Goal: Task Accomplishment & Management: Complete application form

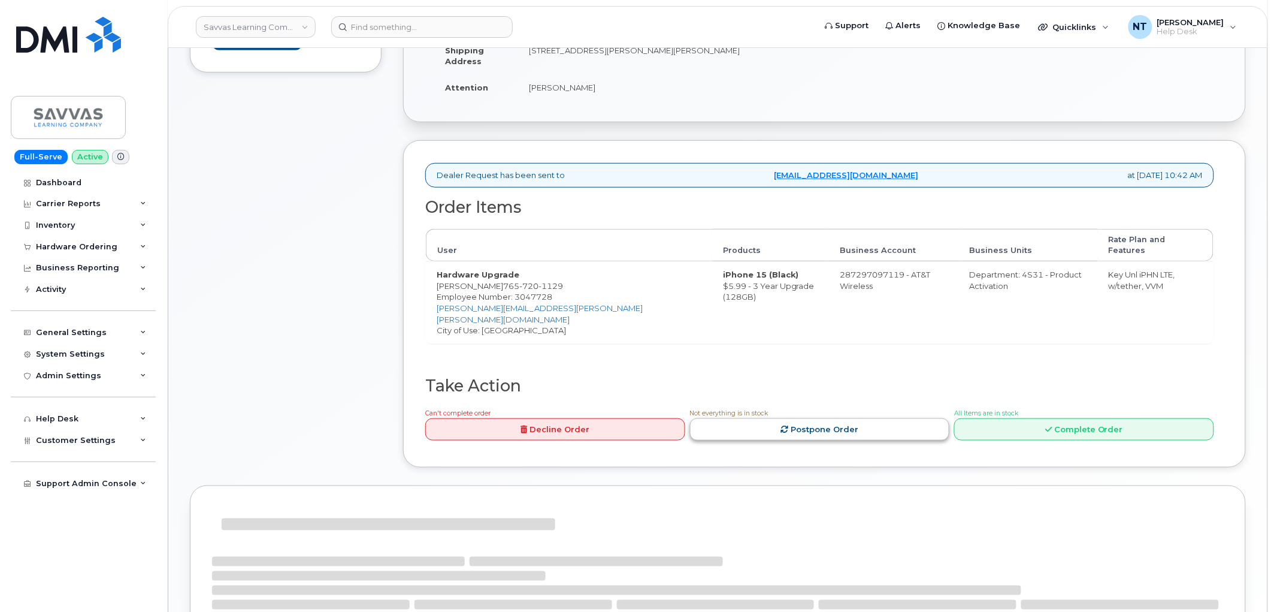
scroll to position [266, 0]
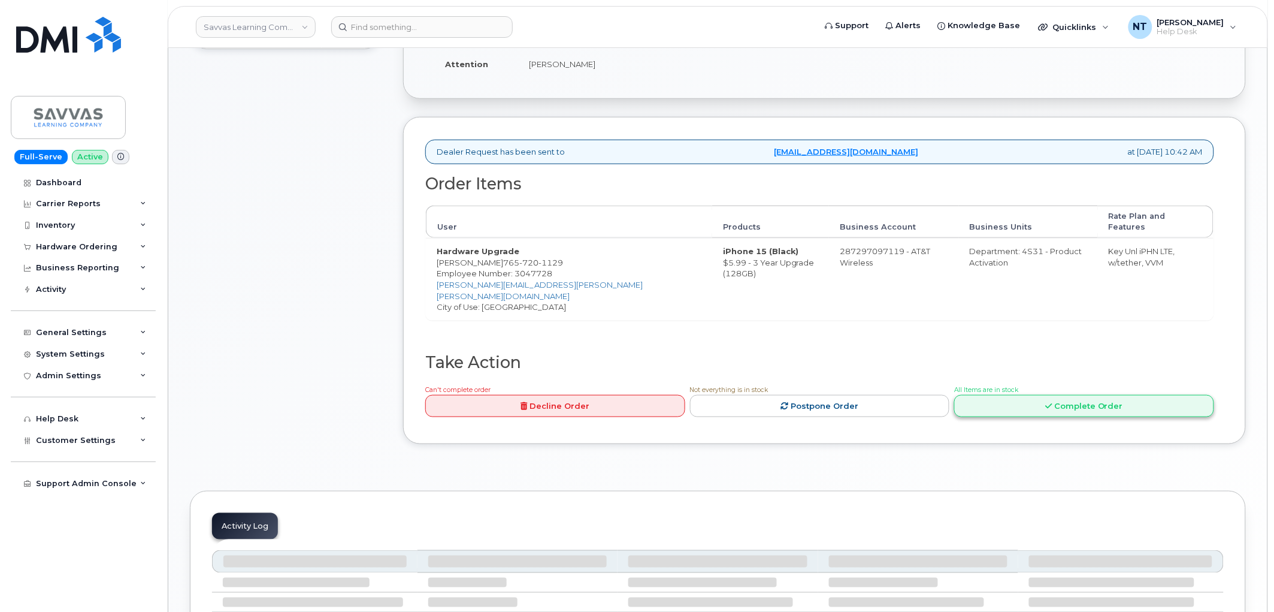
click at [1049, 402] on icon at bounding box center [1048, 406] width 7 height 8
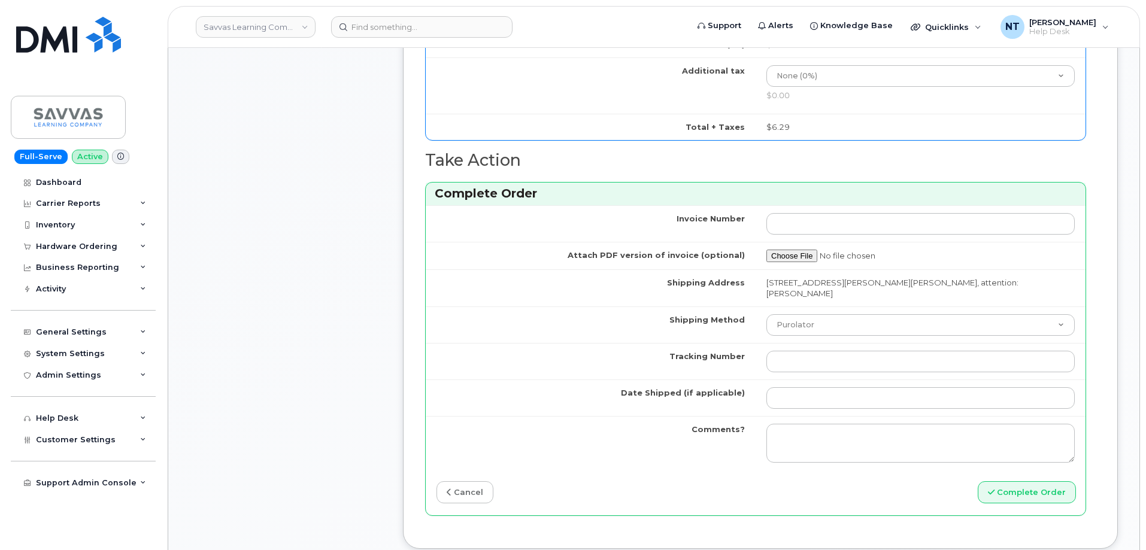
scroll to position [805, 0]
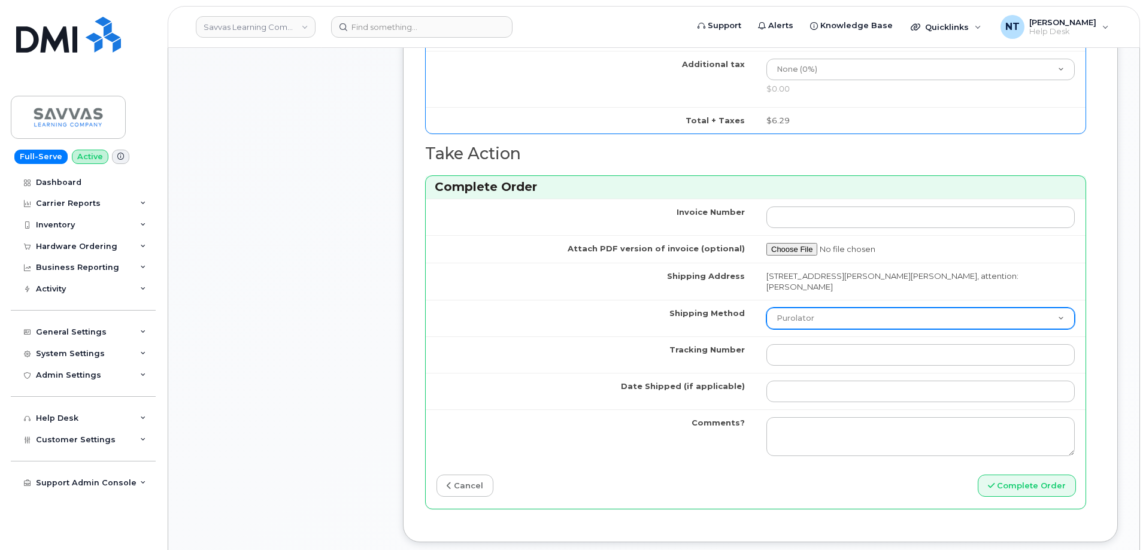
click at [861, 308] on select "Purolator UPS FedEx Canada Post Courier Other Drop Off Pick Up" at bounding box center [921, 319] width 308 height 22
select select "FedEx"
click at [767, 308] on select "Purolator UPS FedEx Canada Post Courier Other Drop Off Pick Up" at bounding box center [921, 319] width 308 height 22
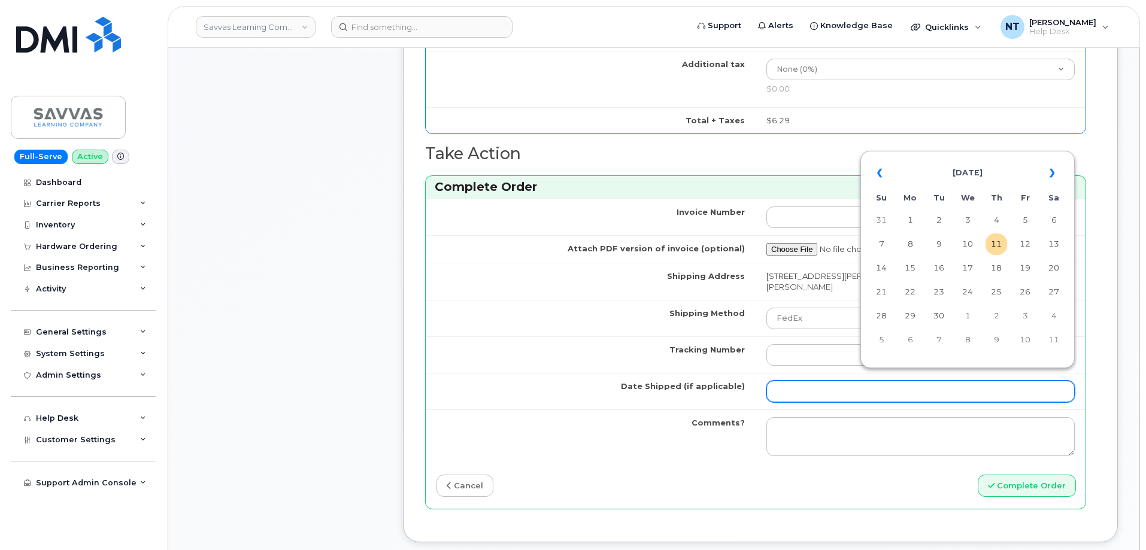
click at [831, 381] on input "Date Shipped (if applicable)" at bounding box center [921, 392] width 308 height 22
click at [994, 250] on td "11" at bounding box center [997, 245] width 22 height 22
type input "[DATE]"
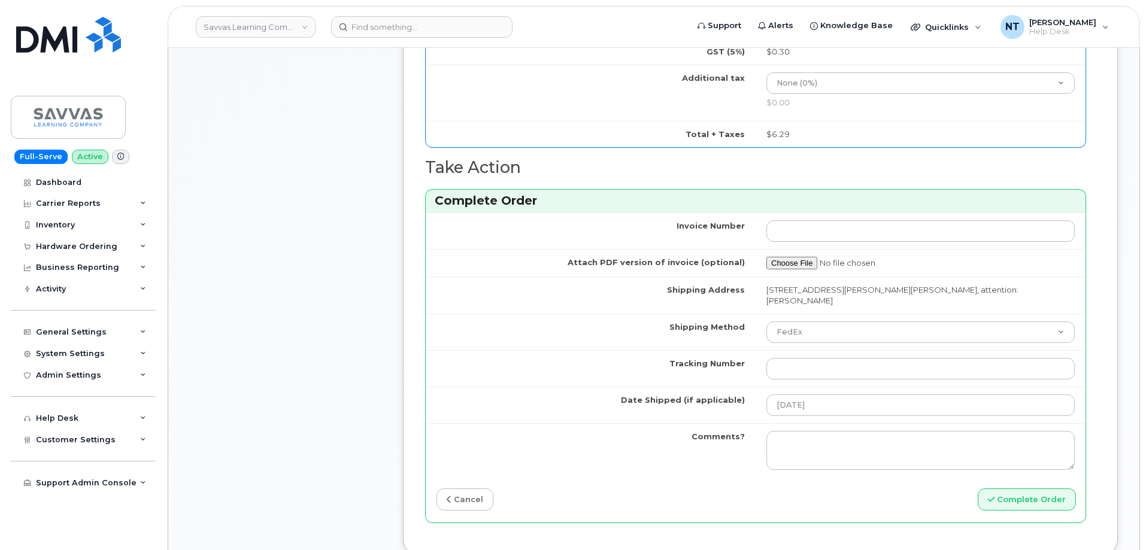
scroll to position [985, 0]
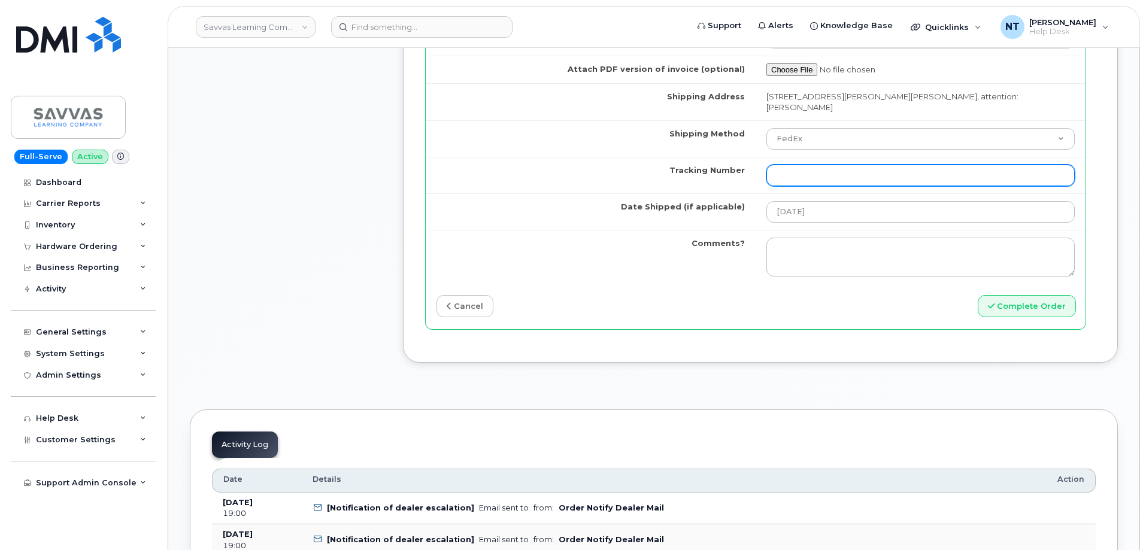
drag, startPoint x: 821, startPoint y: 164, endPoint x: 800, endPoint y: 169, distance: 21.5
click at [821, 165] on input "Tracking Number" at bounding box center [921, 176] width 308 height 22
paste input "444401116617"
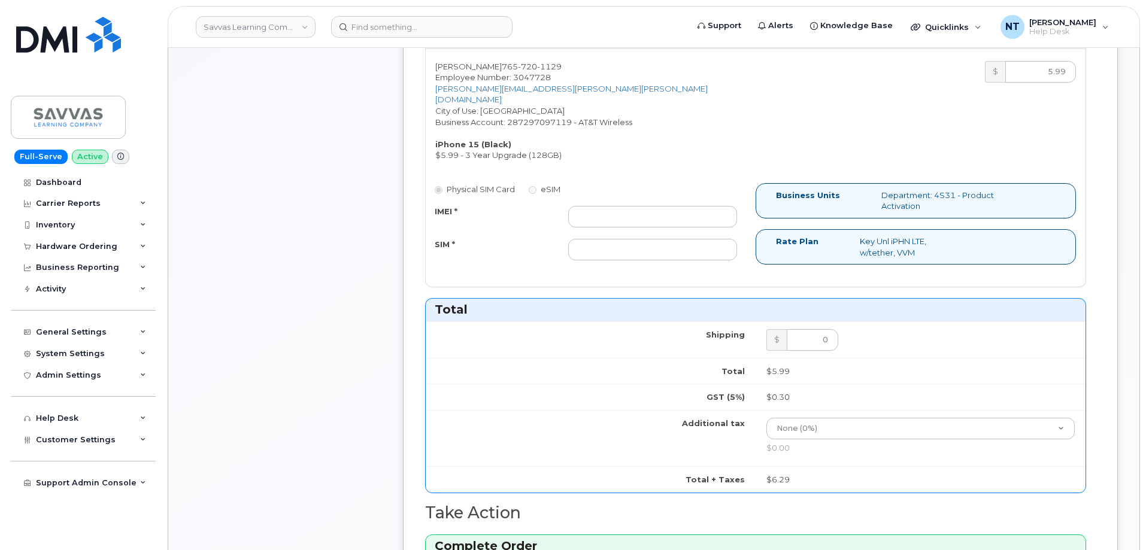
scroll to position [386, 0]
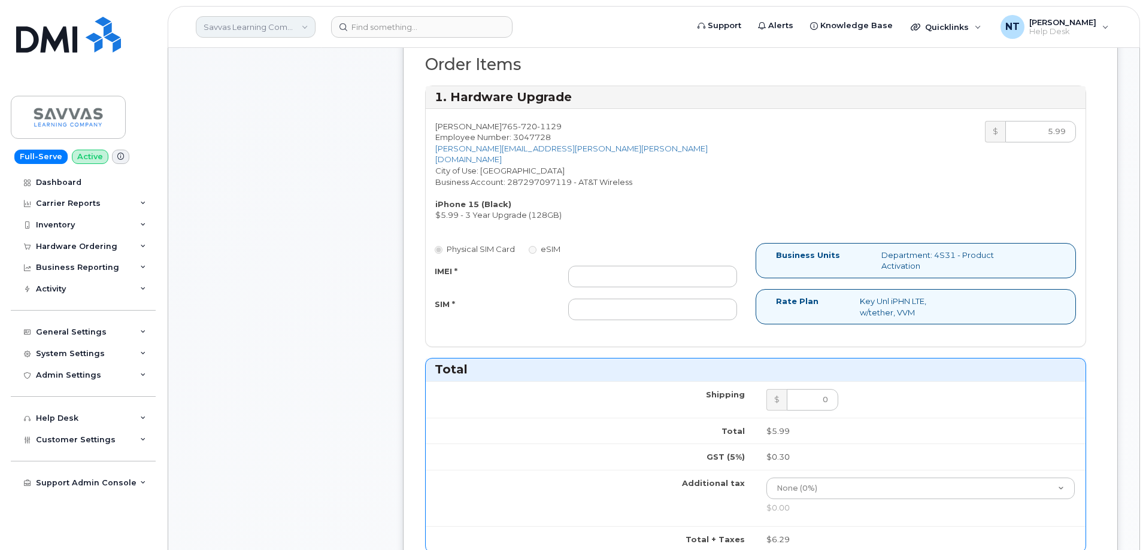
type input "444401116617"
click at [642, 266] on input "IMEI *" at bounding box center [652, 277] width 169 height 22
paste input "356832822853368"
type input "356832822853368"
click at [589, 299] on input "SIM *" at bounding box center [652, 310] width 169 height 22
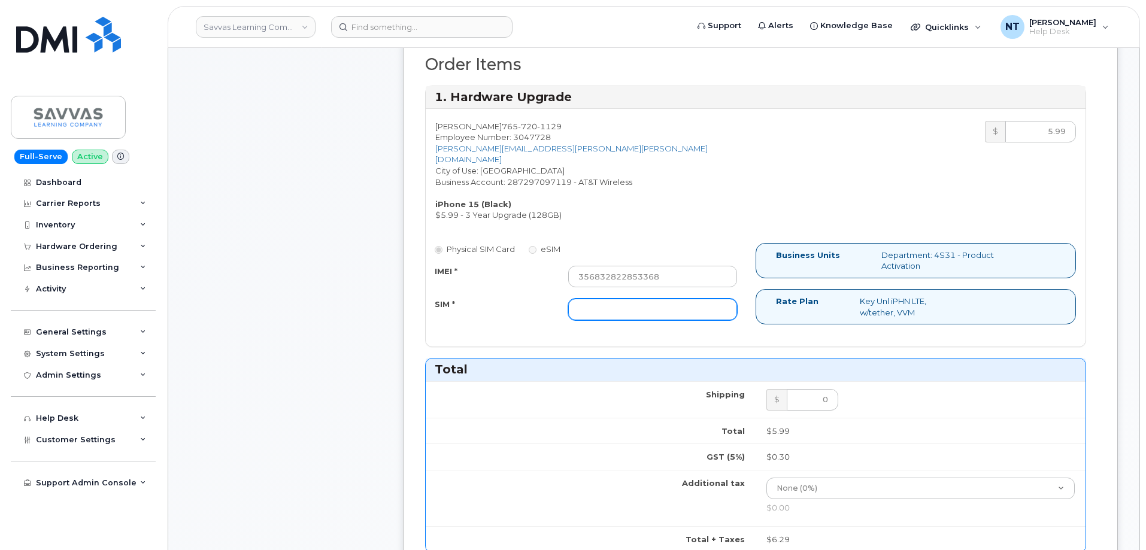
paste input "89049032007208888800192882802774"
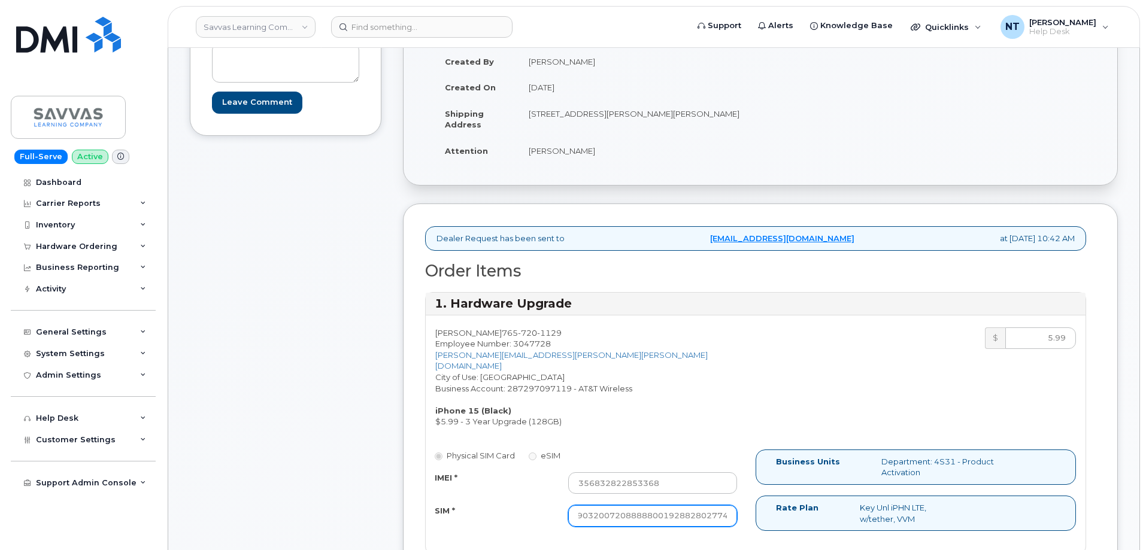
scroll to position [266, 0]
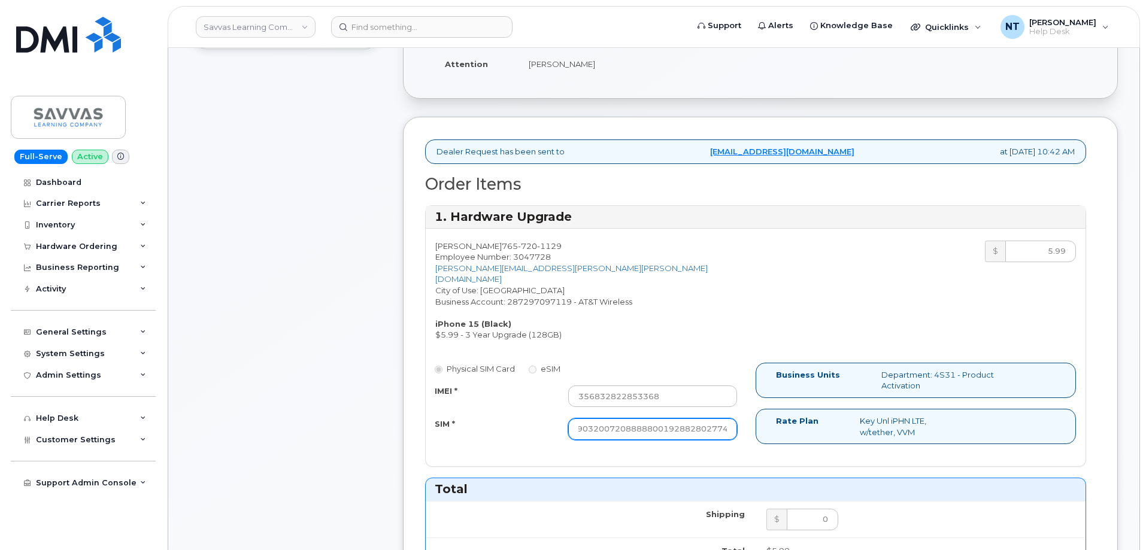
type input "89049032007208888800192882802774"
drag, startPoint x: 685, startPoint y: 414, endPoint x: 769, endPoint y: 421, distance: 84.2
click at [769, 421] on div "Physical SIM Card eSIM IMEI * 356832822853368 SIM * 890490320072088888001928828…" at bounding box center [756, 409] width 660 height 92
click at [336, 420] on div "Comments Leave Comment" at bounding box center [286, 503] width 192 height 1194
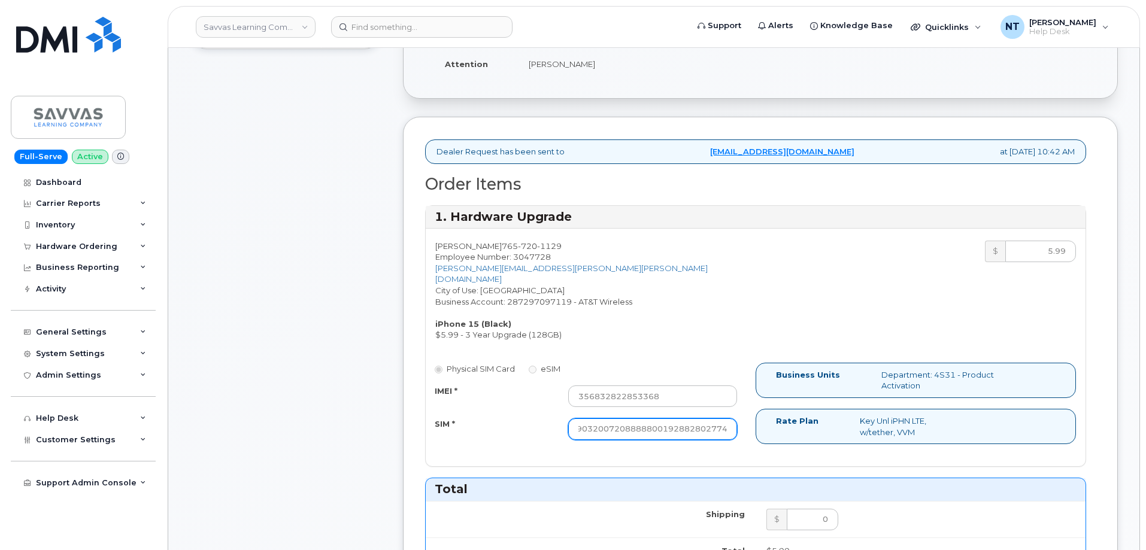
drag, startPoint x: 691, startPoint y: 408, endPoint x: 753, endPoint y: 419, distance: 63.7
click at [753, 419] on div "Physical SIM Card eSIM IMEI * 356832822853368 SIM * 890490320072088888001928828…" at bounding box center [591, 407] width 330 height 89
click at [750, 441] on div "Physical SIM Card eSIM IMEI * 356832822853368 SIM * 890490320072088888001928828…" at bounding box center [756, 409] width 660 height 92
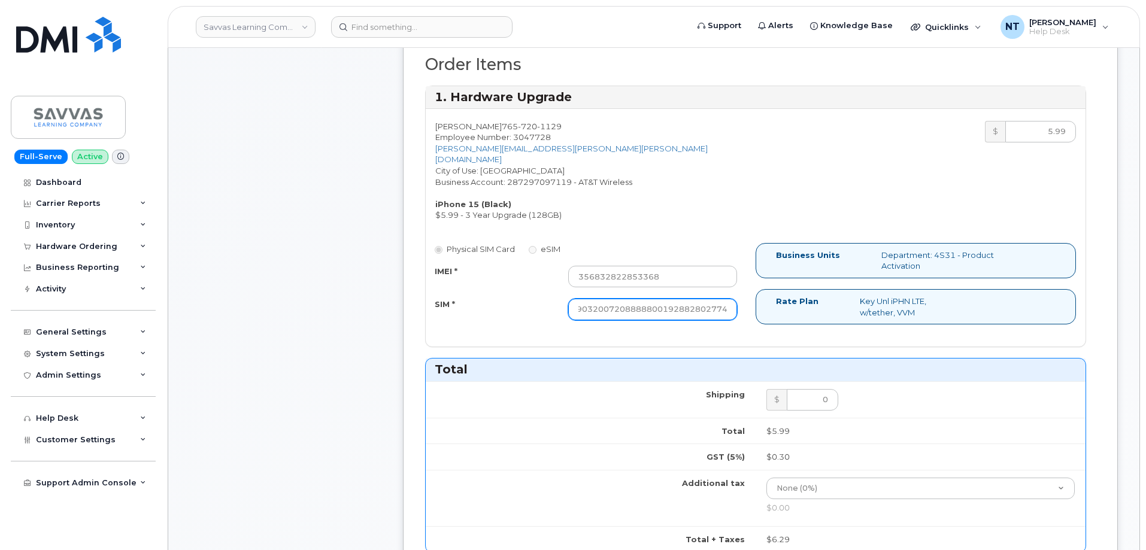
drag, startPoint x: 661, startPoint y: 293, endPoint x: 782, endPoint y: 296, distance: 121.0
click at [782, 296] on div "Physical SIM Card eSIM IMEI * 356832822853368 SIM * 890490320072088888001928828…" at bounding box center [756, 289] width 660 height 92
click at [597, 322] on div "Physical SIM Card eSIM IMEI * 356832822853368 SIM * 890490320072088888001928828…" at bounding box center [756, 289] width 660 height 92
drag, startPoint x: 673, startPoint y: 298, endPoint x: 789, endPoint y: 306, distance: 117.1
click at [789, 306] on div "Physical SIM Card eSIM IMEI * 356832822853368 SIM * 890490320072088888001928828…" at bounding box center [756, 289] width 660 height 92
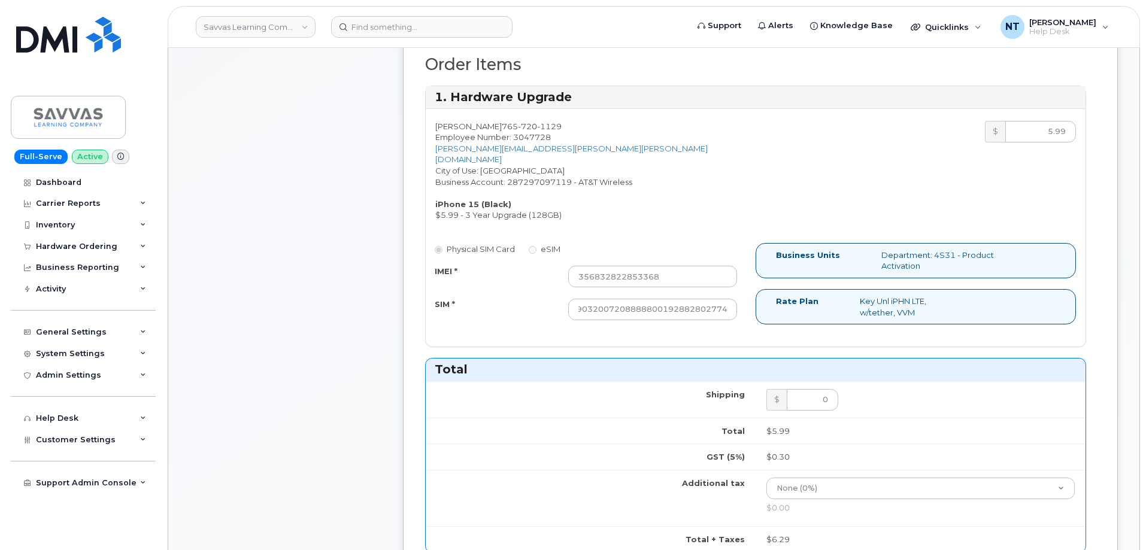
scroll to position [0, 0]
click at [332, 332] on div "Comments Leave Comment" at bounding box center [286, 383] width 192 height 1194
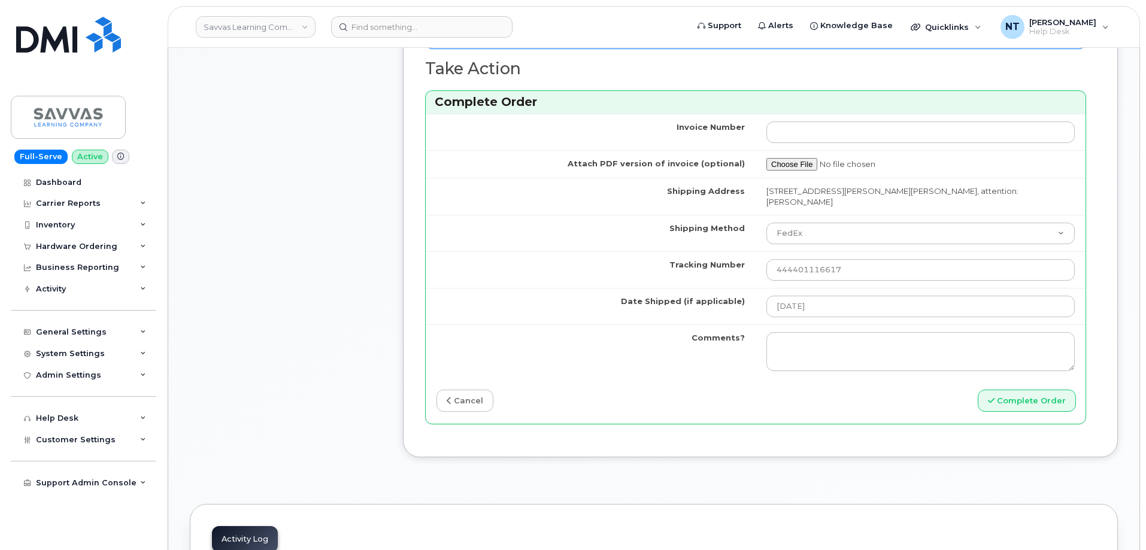
scroll to position [925, 0]
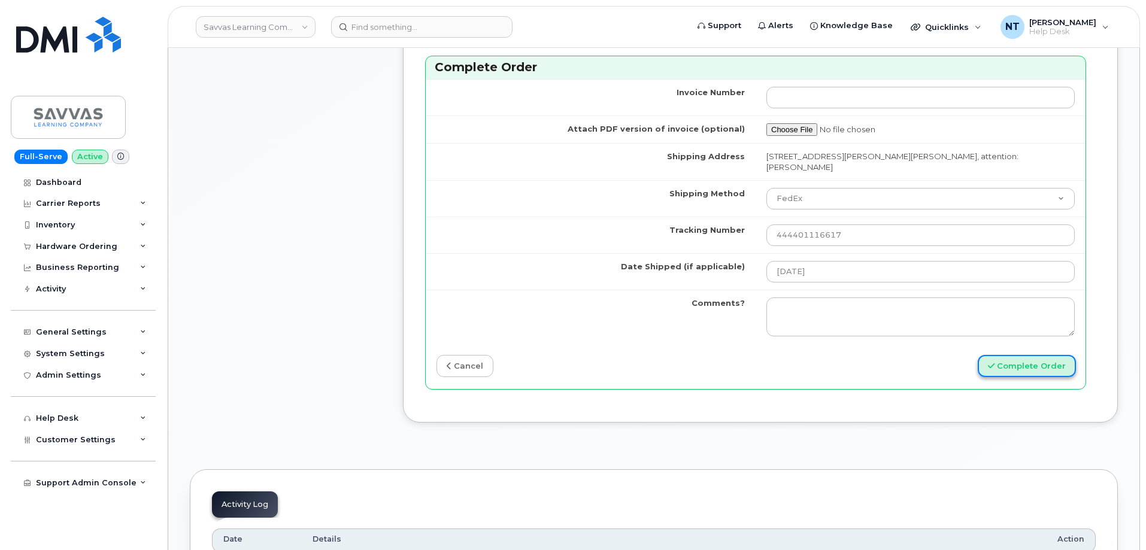
click at [1034, 357] on button "Complete Order" at bounding box center [1027, 366] width 98 height 22
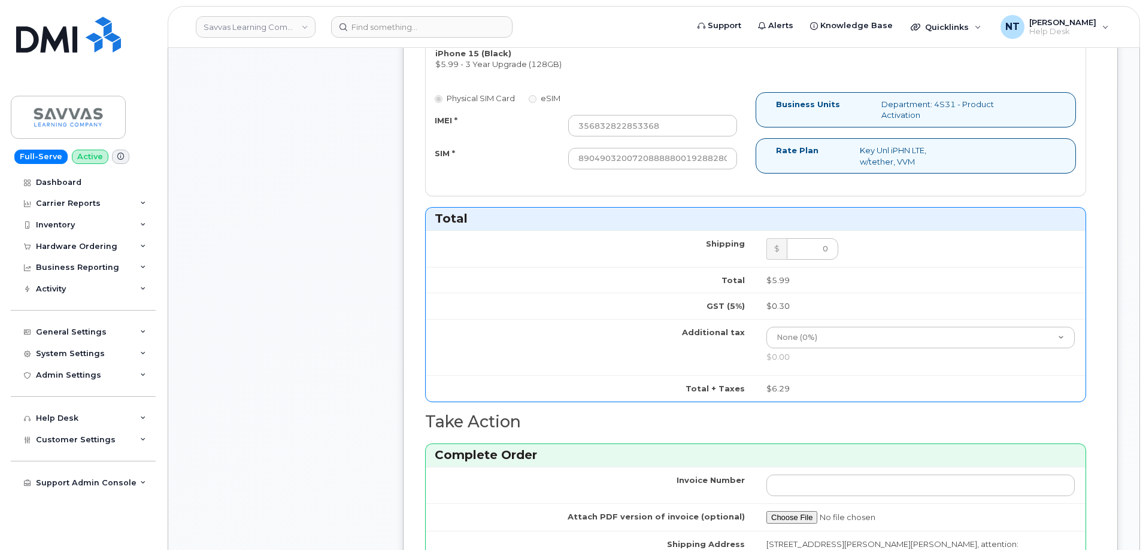
scroll to position [326, 0]
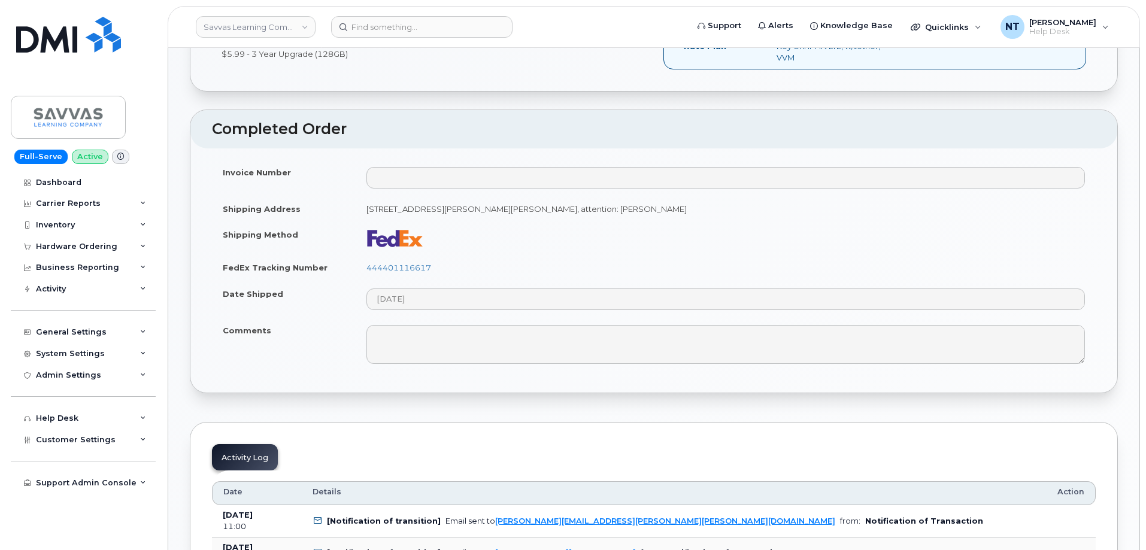
scroll to position [479, 0]
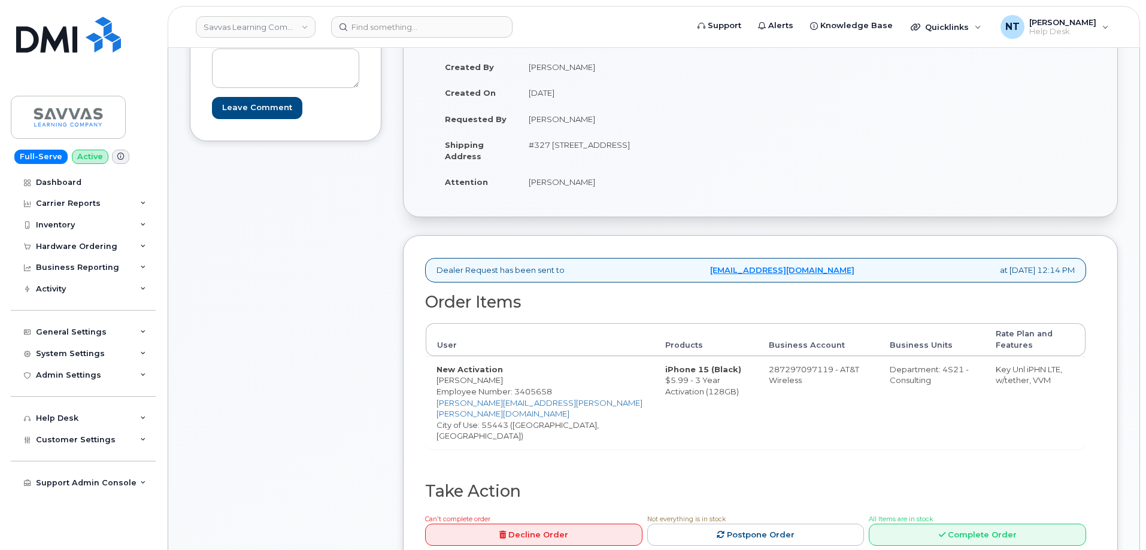
scroll to position [180, 0]
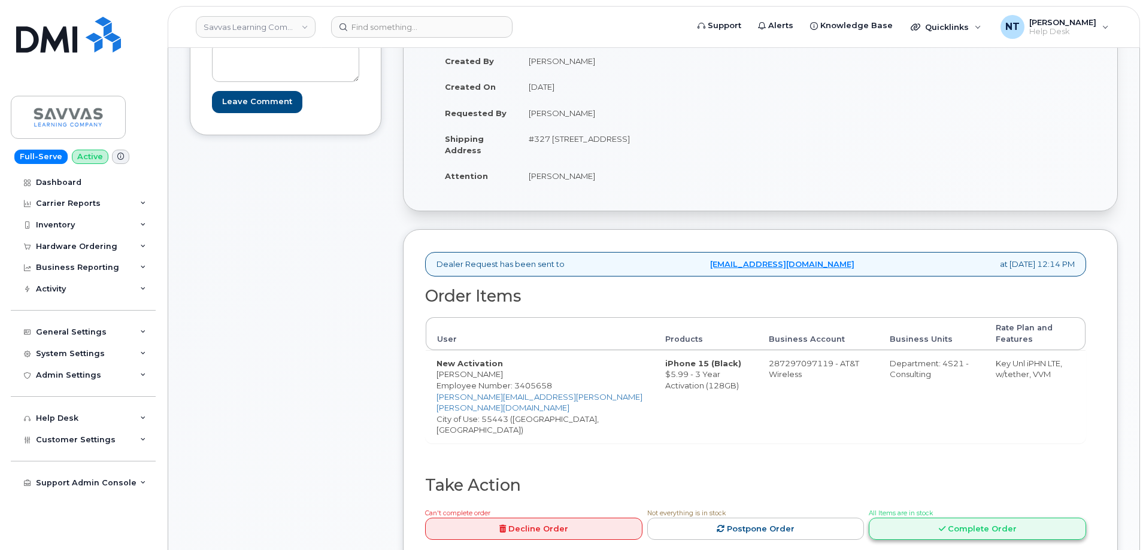
click at [988, 518] on link "Complete Order" at bounding box center [977, 529] width 217 height 22
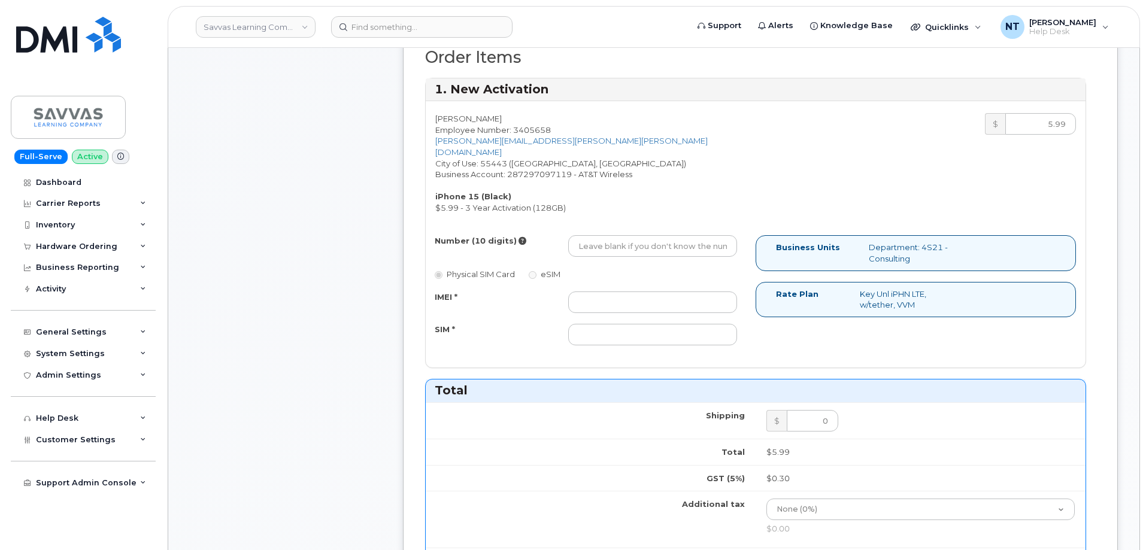
scroll to position [479, 0]
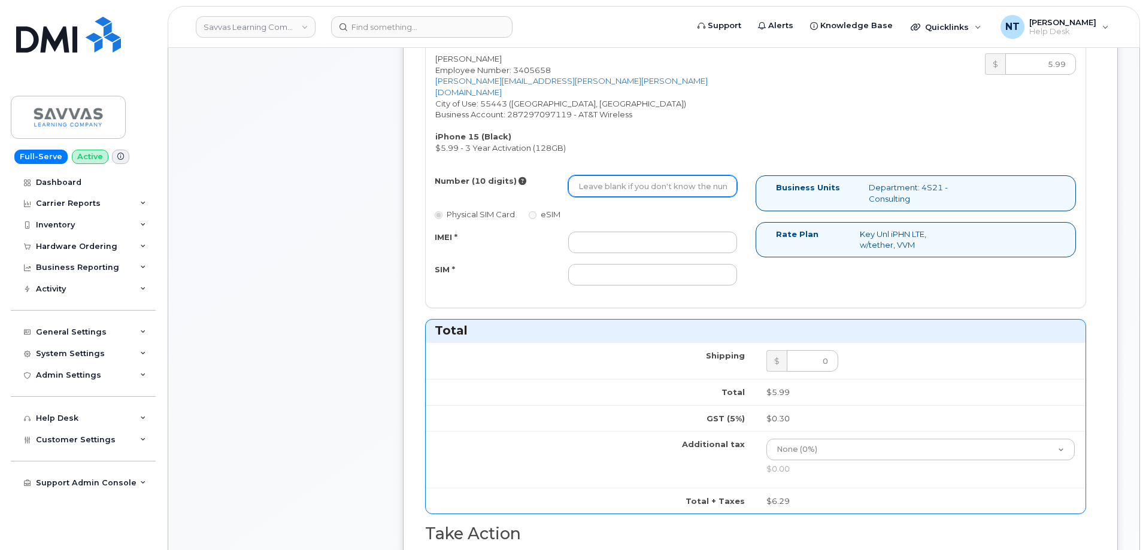
click at [628, 184] on input "Number (10 digits)" at bounding box center [652, 186] width 169 height 22
paste input "551-815-2173"
drag, startPoint x: 596, startPoint y: 177, endPoint x: 611, endPoint y: 180, distance: 15.3
click at [611, 180] on input "5518152173" at bounding box center [652, 186] width 169 height 22
type input "5518152173"
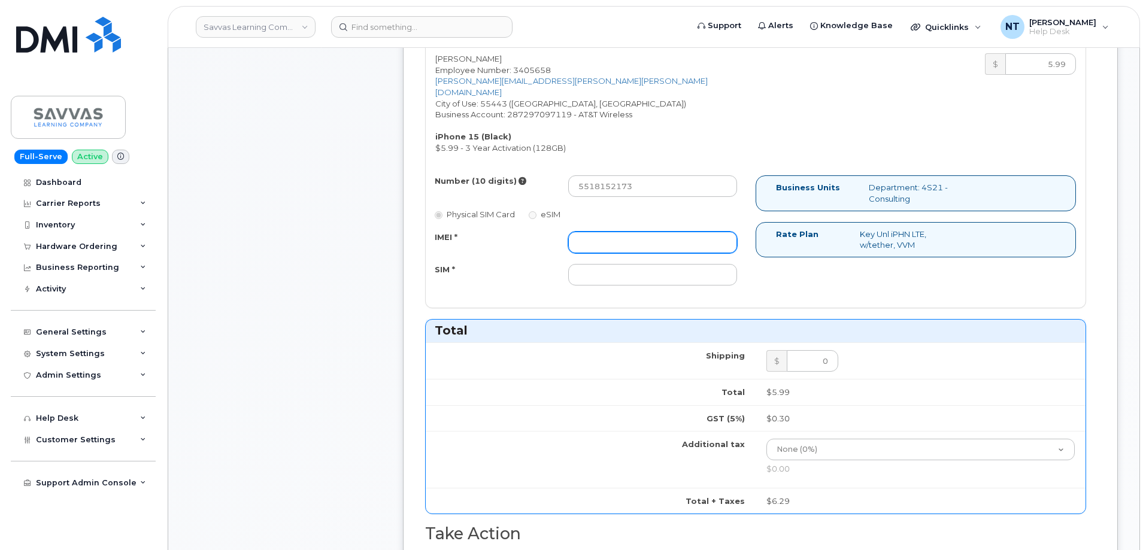
click at [639, 232] on input "IMEI *" at bounding box center [652, 243] width 169 height 22
paste input "350168508526473"
type input "350168508526473"
click at [653, 264] on input "SIM *" at bounding box center [652, 275] width 169 height 22
paste input "89049032007208888900180501171955"
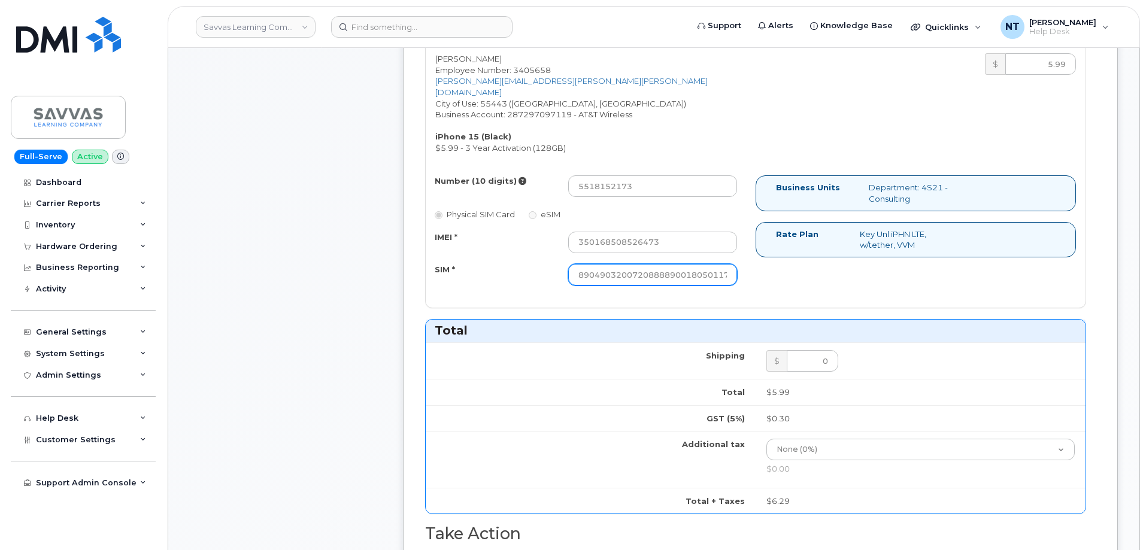
scroll to position [0, 23]
type input "89049032007208888900180501171955"
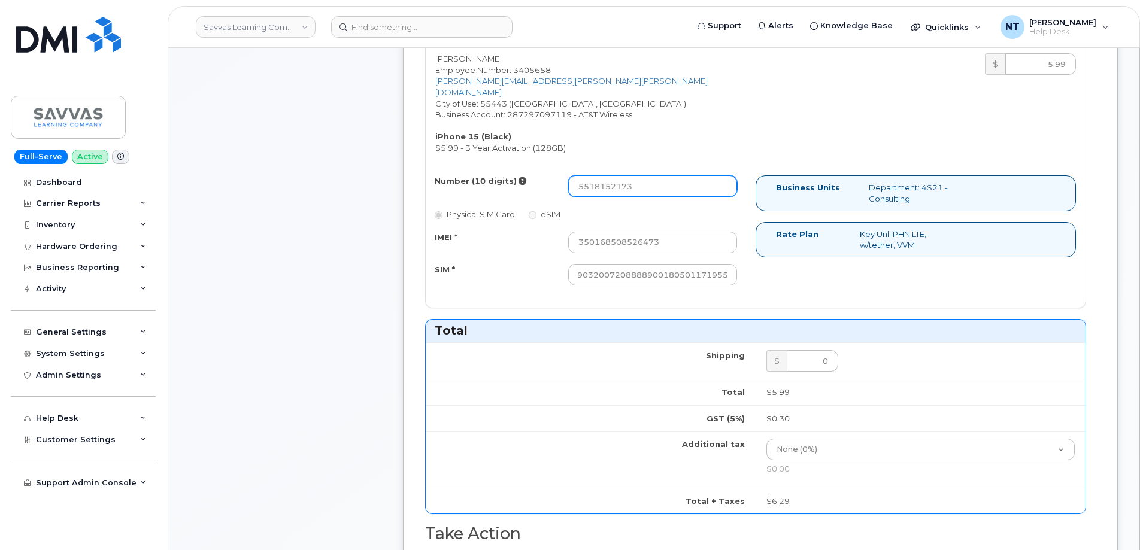
scroll to position [0, 0]
drag, startPoint x: 596, startPoint y: 178, endPoint x: 613, endPoint y: 180, distance: 16.9
click at [613, 180] on input "5518152173" at bounding box center [652, 186] width 169 height 22
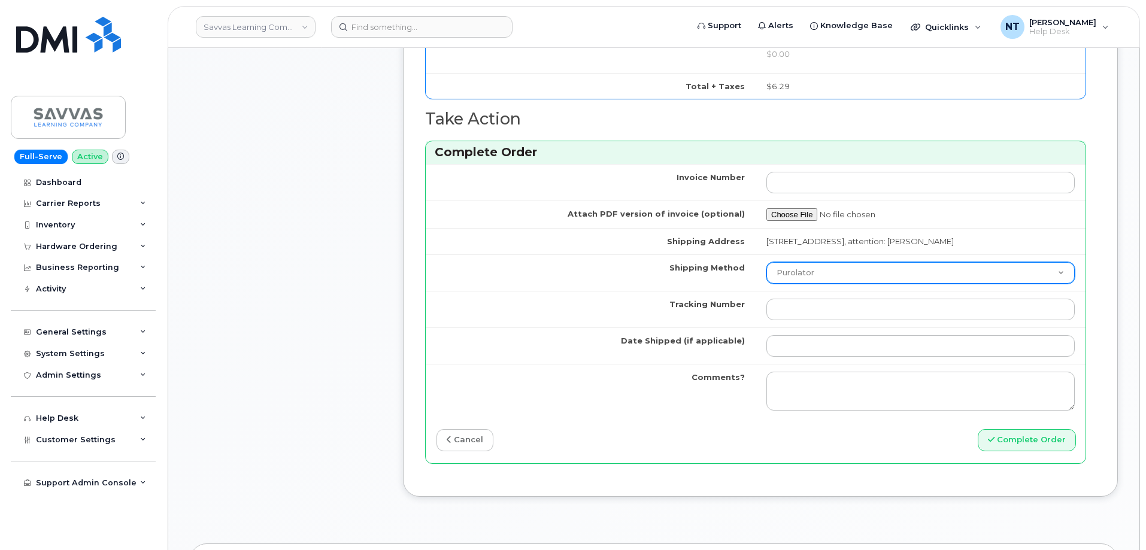
scroll to position [898, 0]
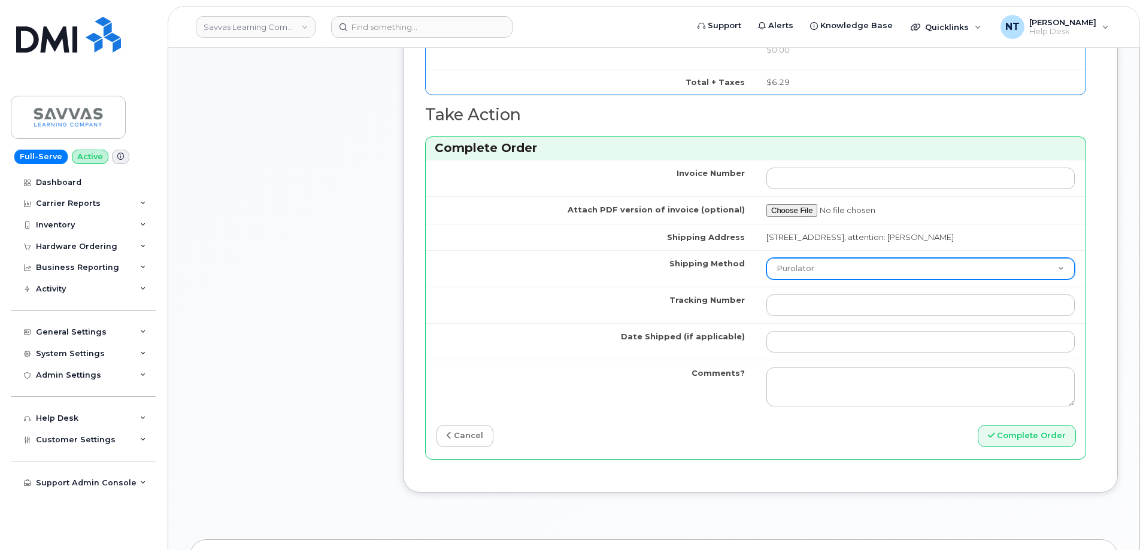
click at [833, 267] on select "Purolator UPS FedEx Canada Post Courier Other Drop Off Pick Up" at bounding box center [921, 269] width 308 height 22
select select "FedEx"
click at [767, 258] on select "Purolator UPS FedEx Canada Post Courier Other Drop Off Pick Up" at bounding box center [921, 269] width 308 height 22
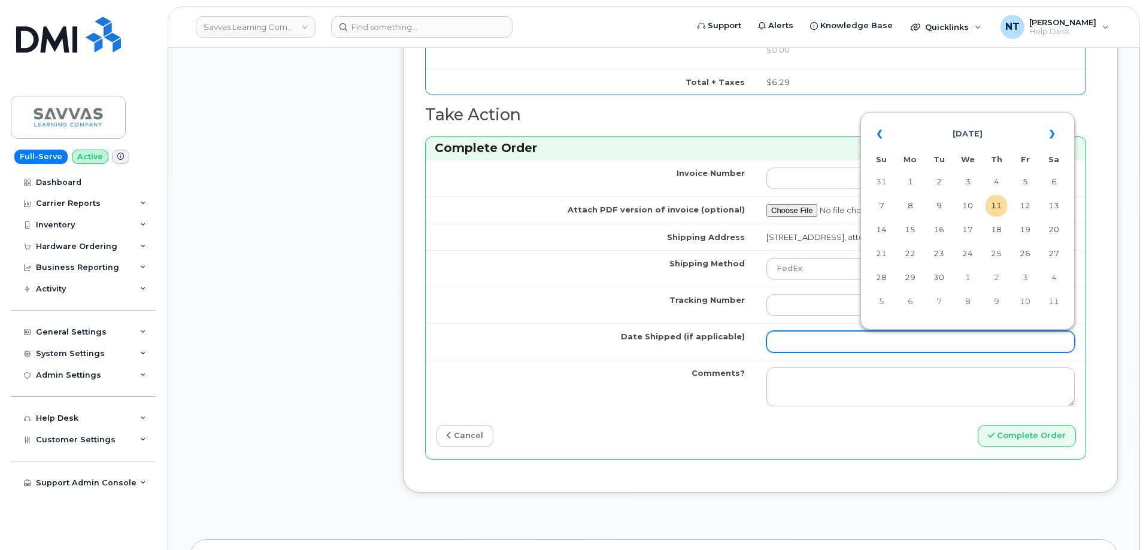
drag, startPoint x: 815, startPoint y: 334, endPoint x: 817, endPoint y: 341, distance: 7.4
click at [815, 334] on input "Date Shipped (if applicable)" at bounding box center [921, 342] width 308 height 22
click at [1001, 205] on td "11" at bounding box center [997, 206] width 22 height 22
type input "[DATE]"
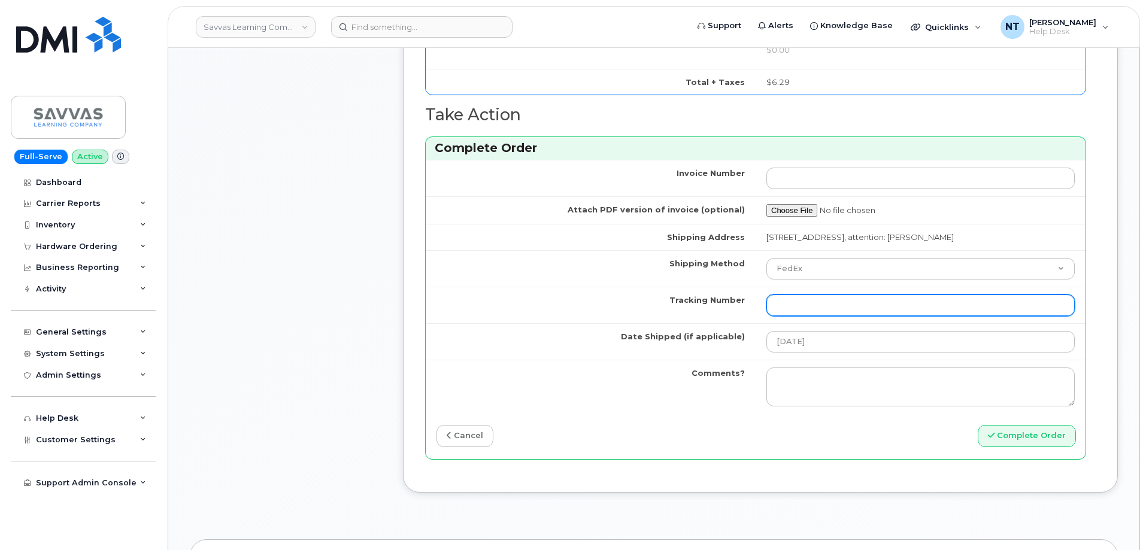
click at [842, 315] on input "Tracking Number" at bounding box center [921, 306] width 308 height 22
paste input "444401116639"
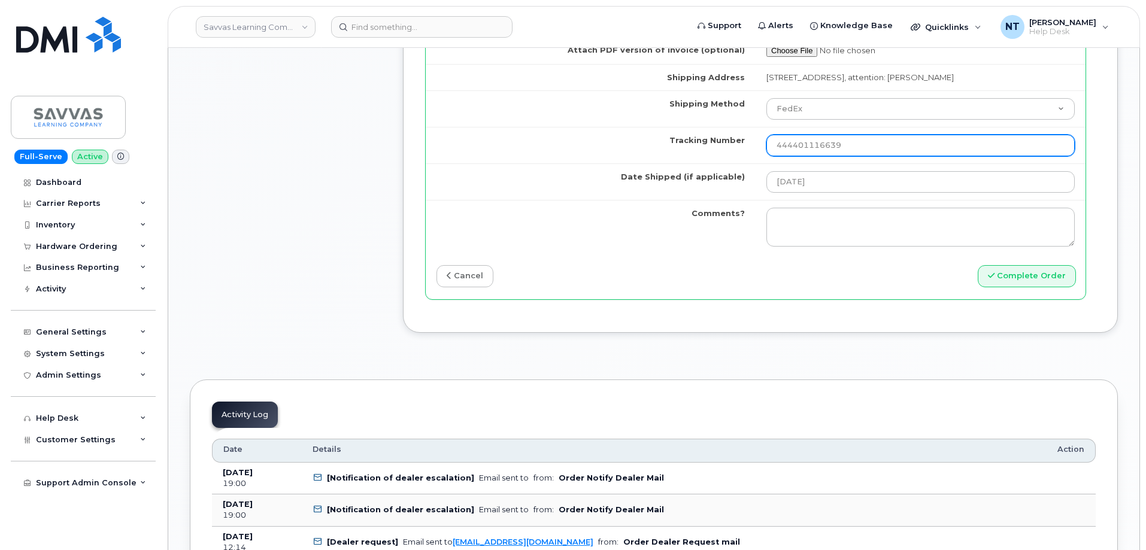
scroll to position [1078, 0]
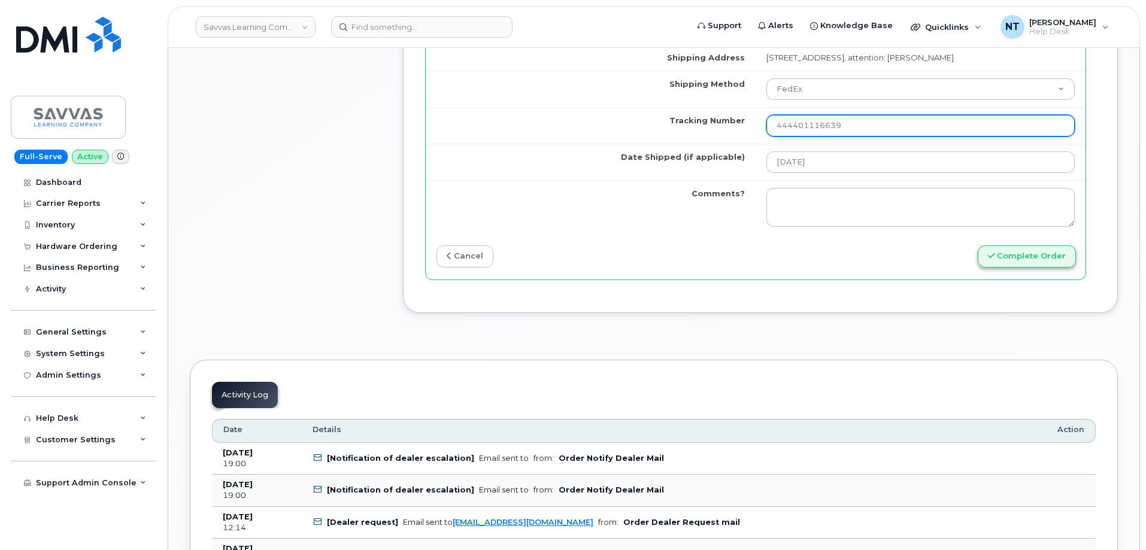
type input "444401116639"
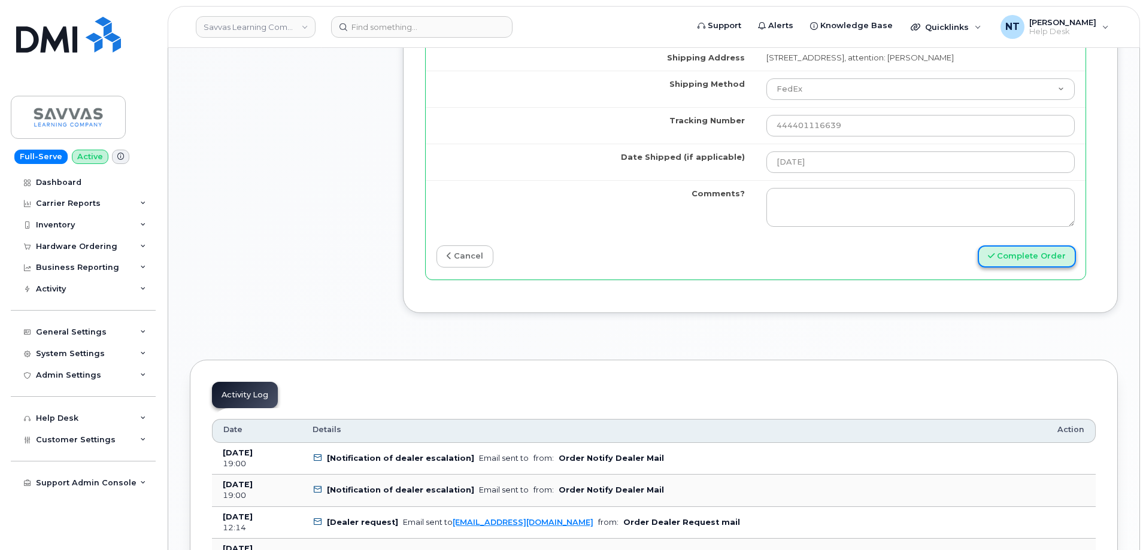
click at [1024, 256] on button "Complete Order" at bounding box center [1027, 257] width 98 height 22
